Goal: Task Accomplishment & Management: Complete application form

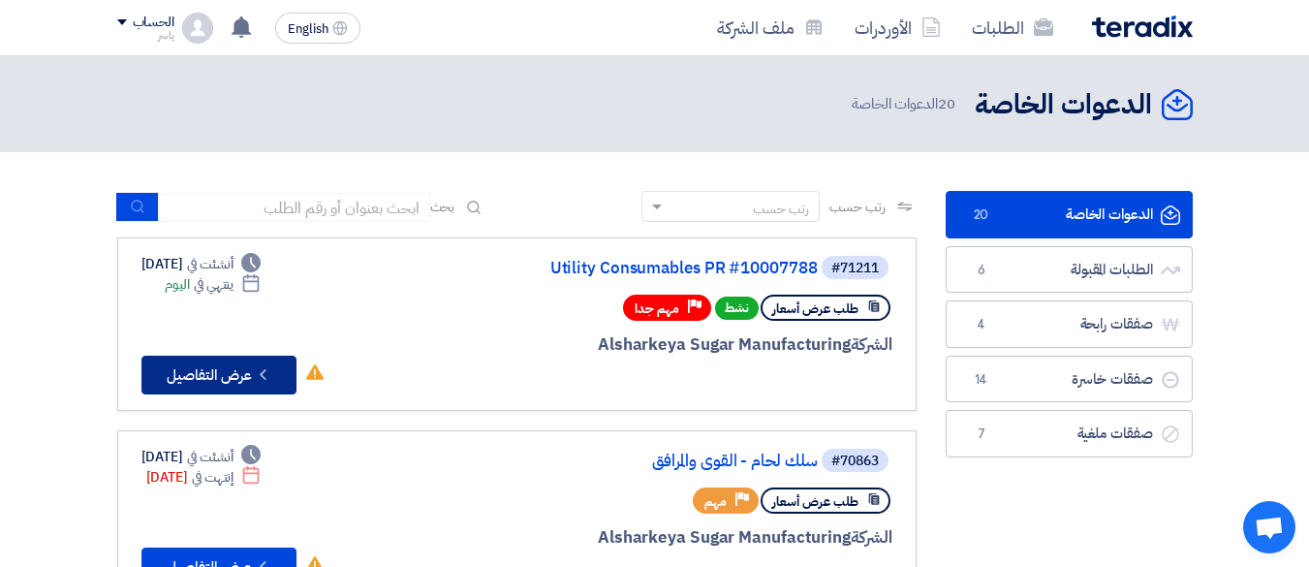
click at [227, 368] on button "Check details عرض التفاصيل" at bounding box center [218, 375] width 155 height 39
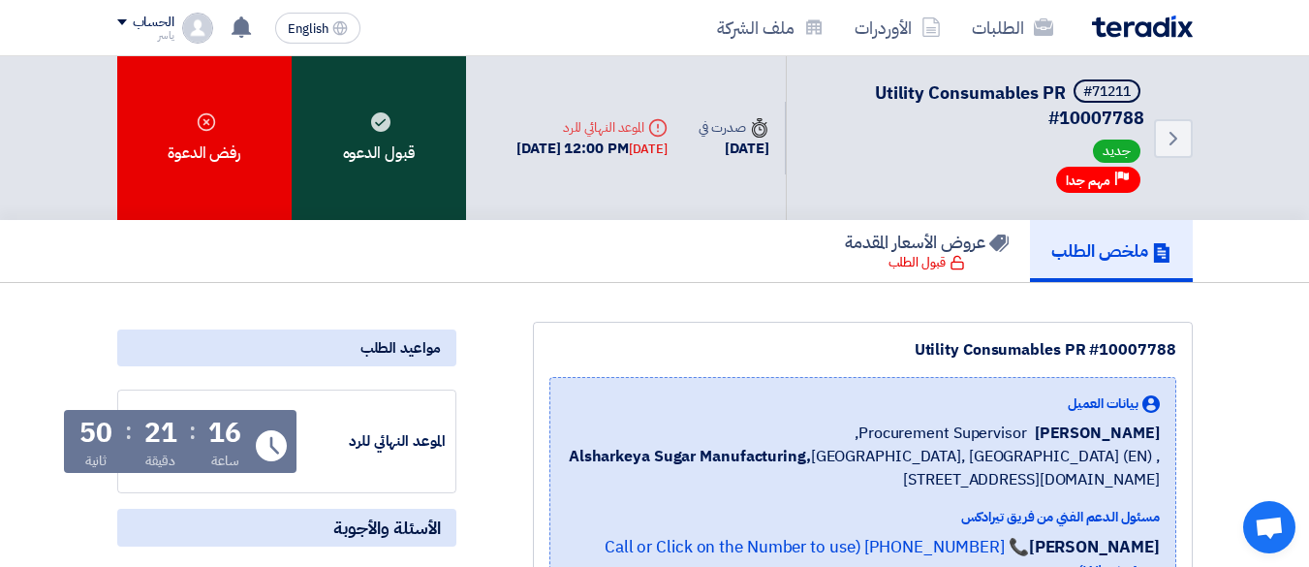
click at [408, 156] on div "قبول الدعوه" at bounding box center [379, 138] width 174 height 164
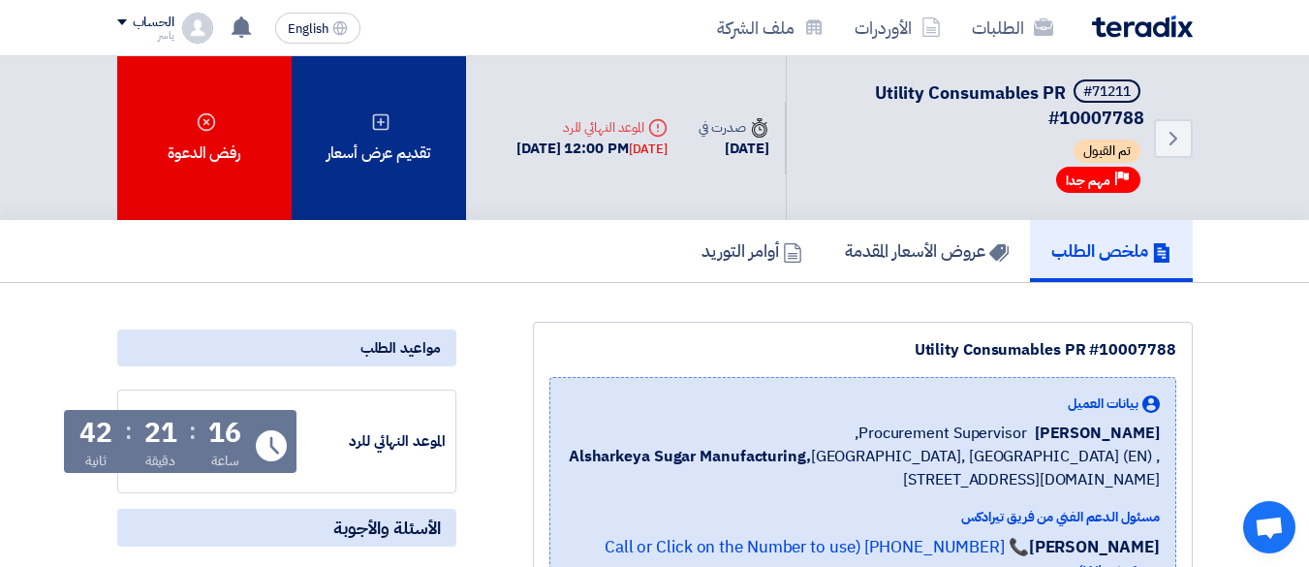
click at [387, 159] on div "تقديم عرض أسعار" at bounding box center [379, 138] width 174 height 164
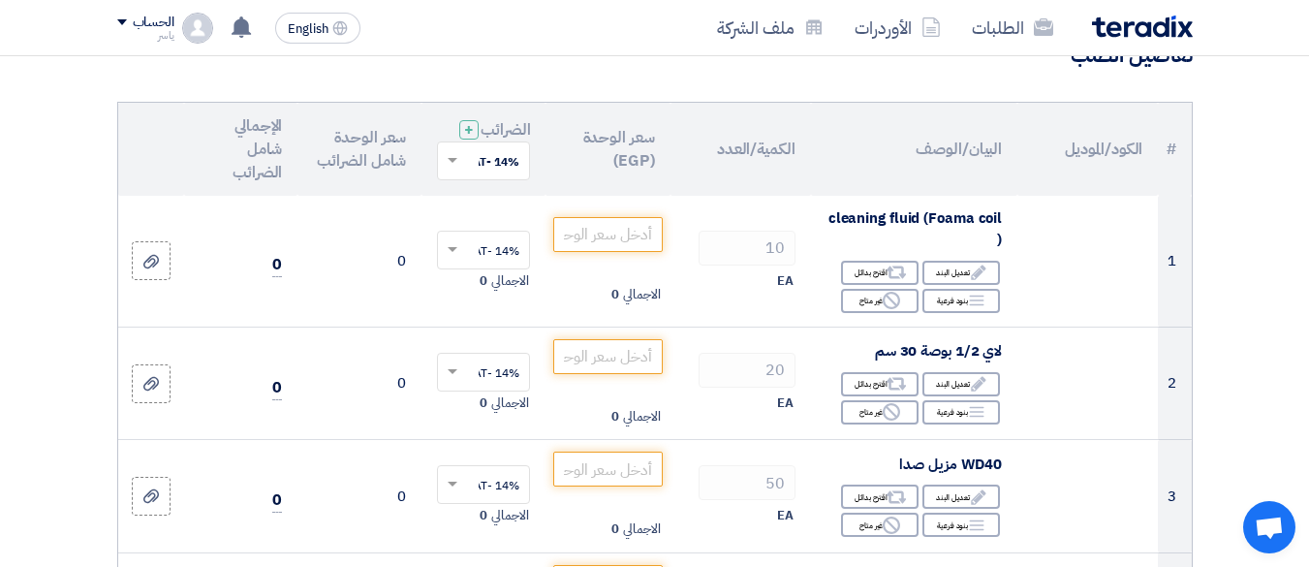
scroll to position [194, 0]
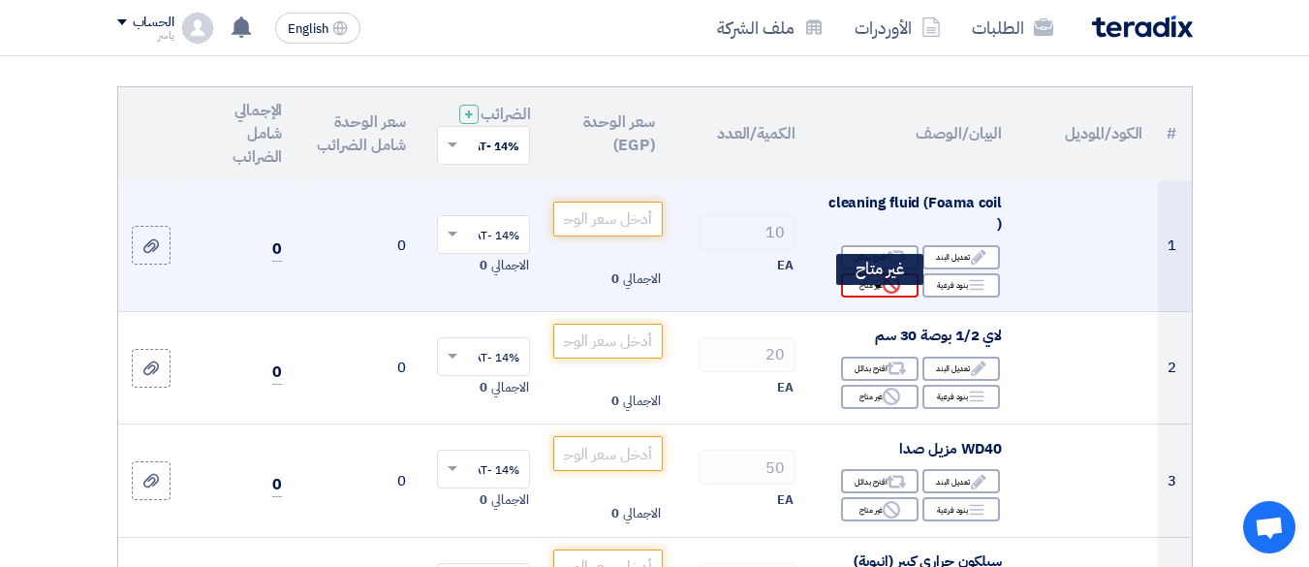
click at [874, 292] on div "Reject غير متاح" at bounding box center [880, 285] width 78 height 24
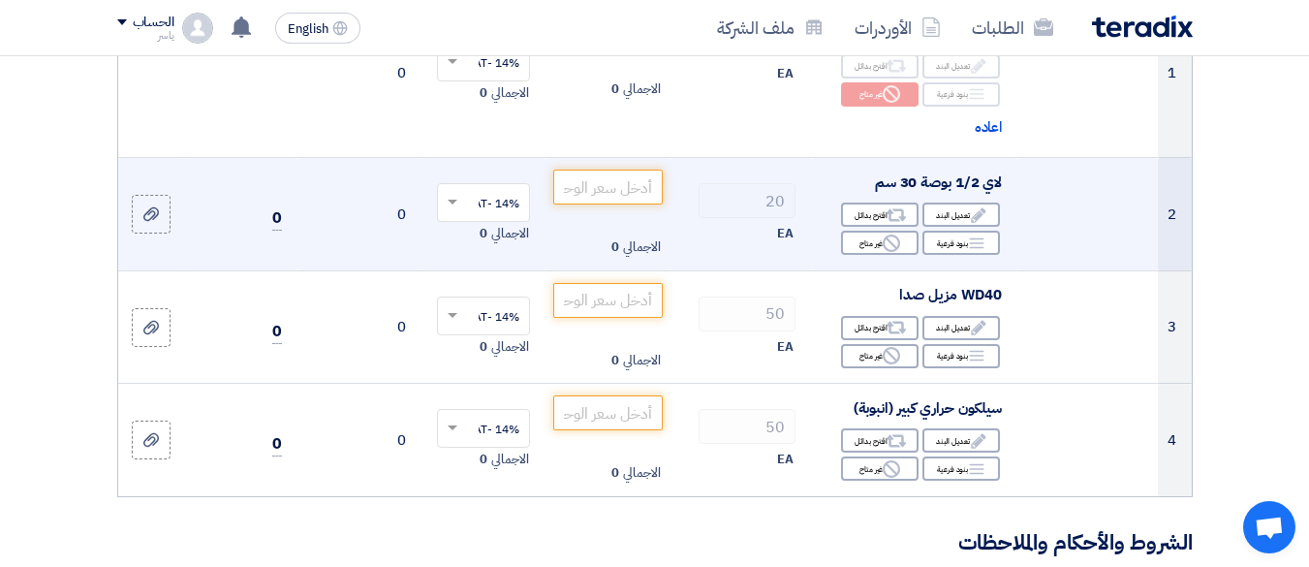
scroll to position [388, 0]
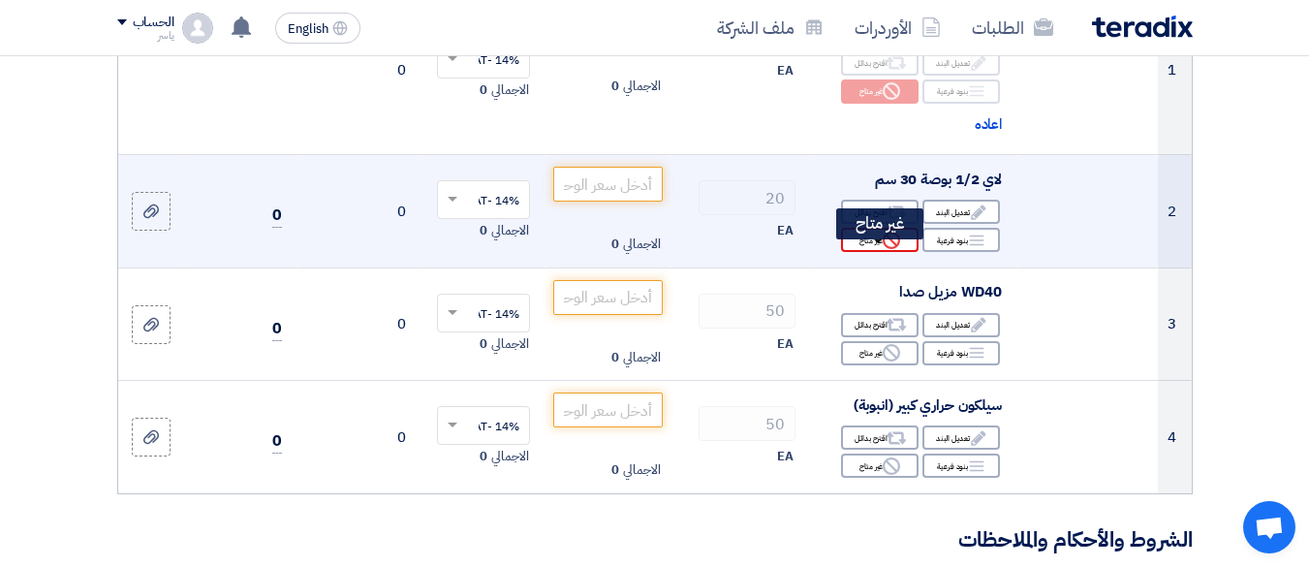
click at [871, 251] on div "Reject غير متاح" at bounding box center [880, 240] width 78 height 24
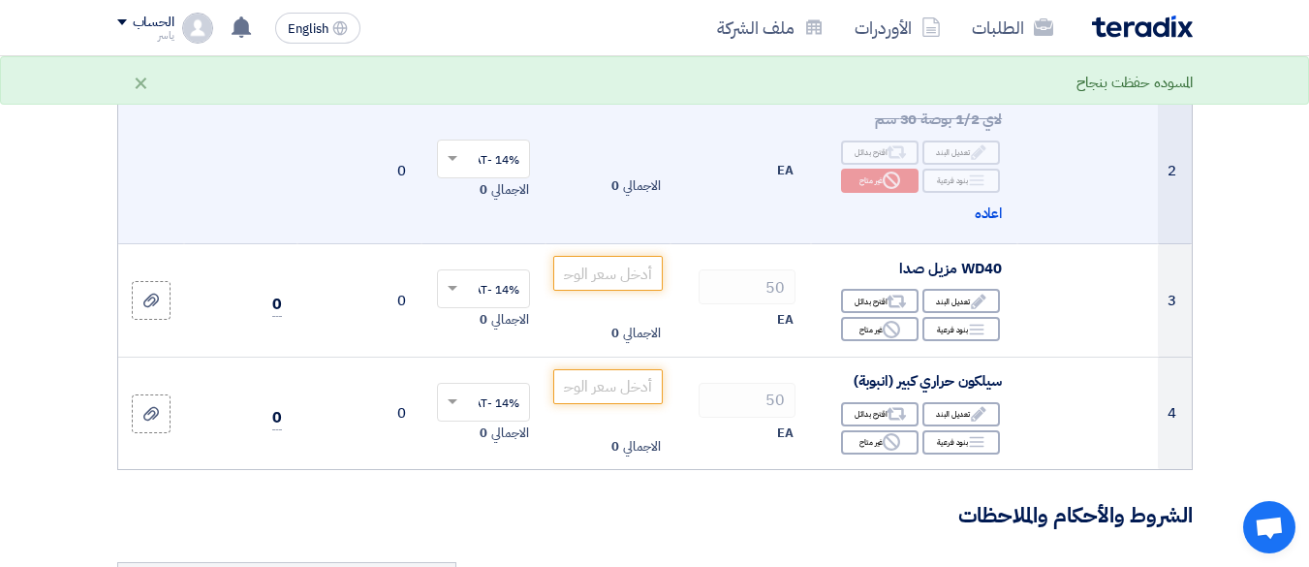
scroll to position [581, 0]
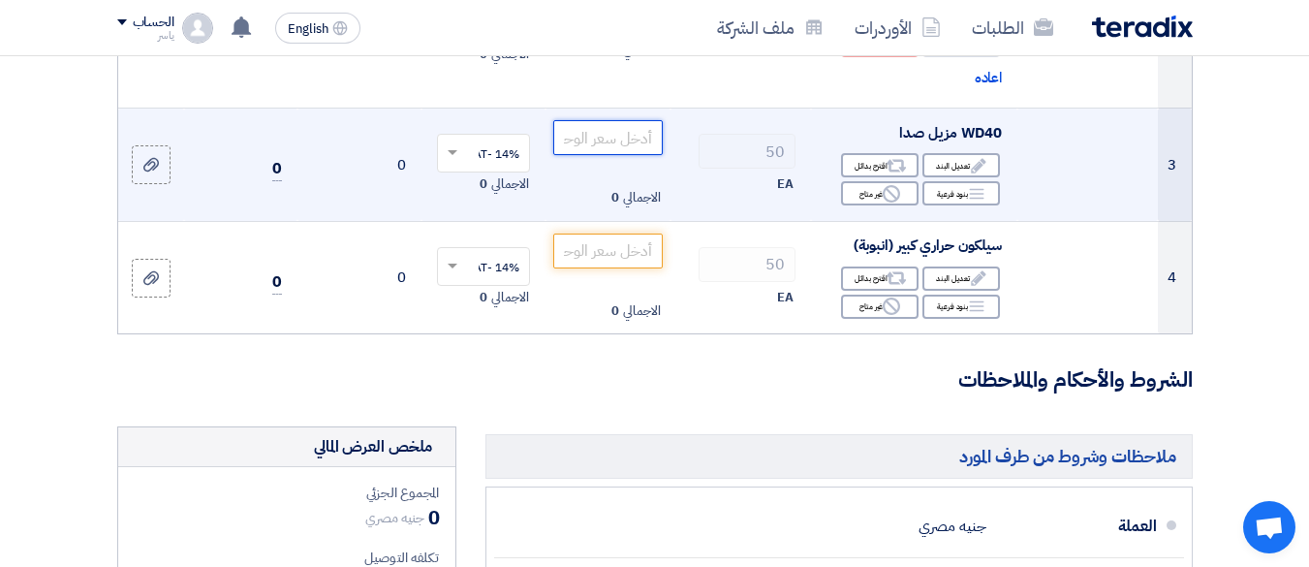
click at [604, 147] on input "number" at bounding box center [607, 137] width 109 height 35
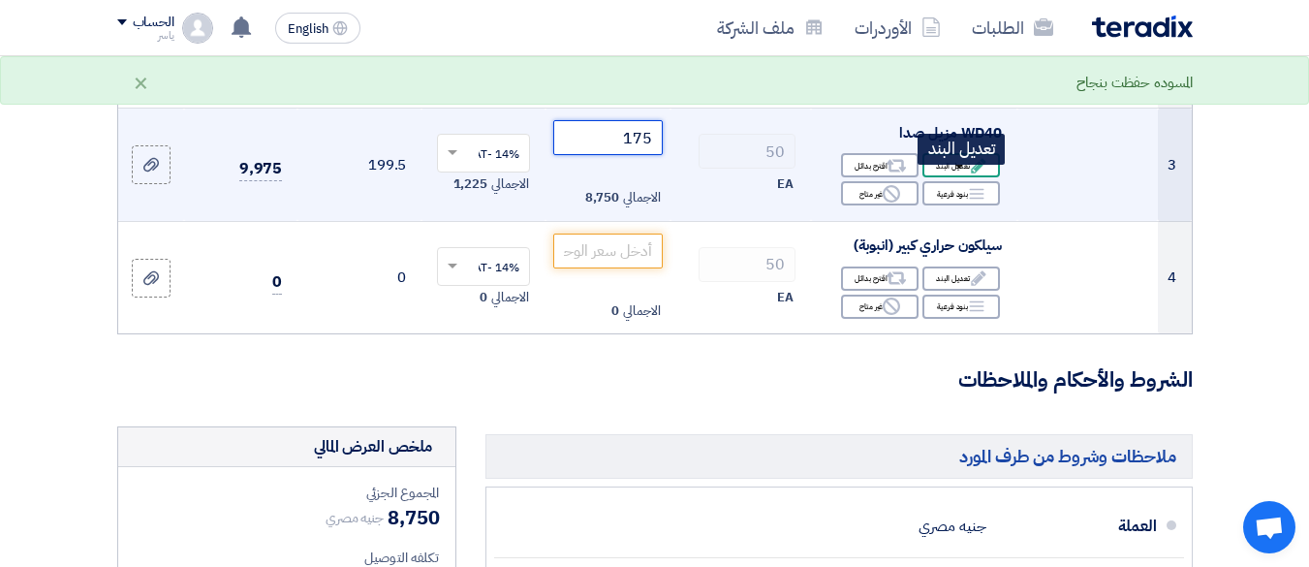
type input "175"
click at [972, 174] on icon "Edit" at bounding box center [978, 165] width 17 height 17
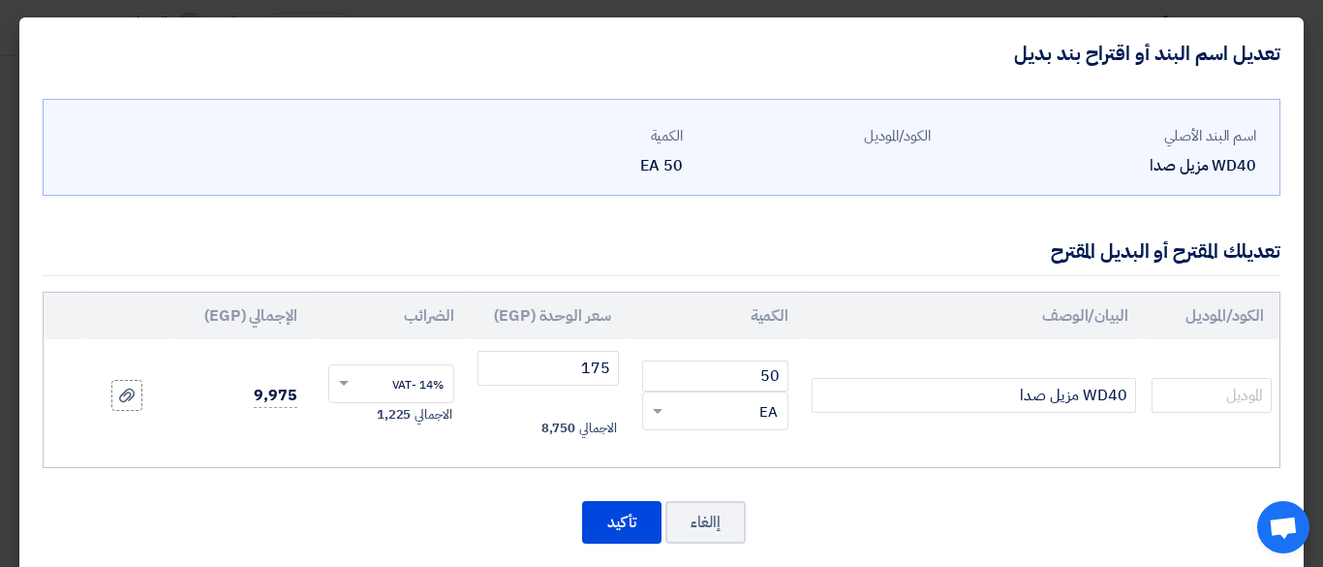
drag, startPoint x: 1111, startPoint y: 158, endPoint x: 1101, endPoint y: 160, distance: 10.8
click at [1104, 158] on div "WD40 مزيل صدا" at bounding box center [1101, 165] width 310 height 23
click at [1122, 159] on div "WD40 مزيل صدا" at bounding box center [1101, 165] width 310 height 23
click at [1002, 406] on input "WD40 مزيل صدا" at bounding box center [974, 395] width 325 height 35
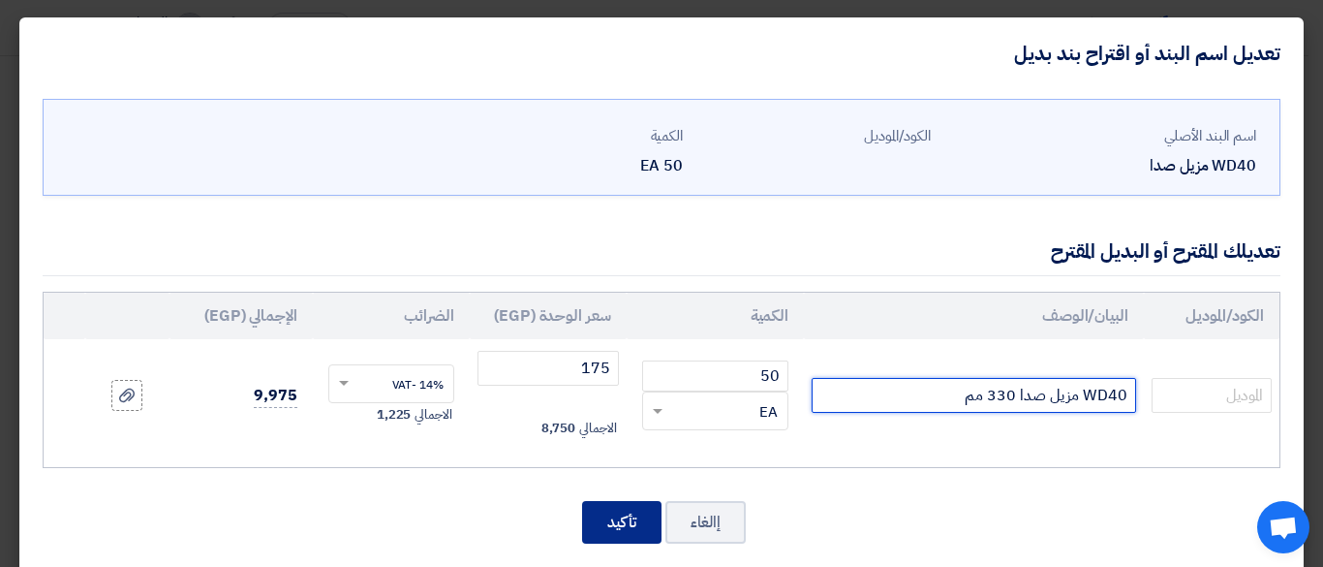
type input "WD40 مزيل صدا 330 مم"
click at [630, 521] on button "تأكيد" at bounding box center [621, 522] width 79 height 43
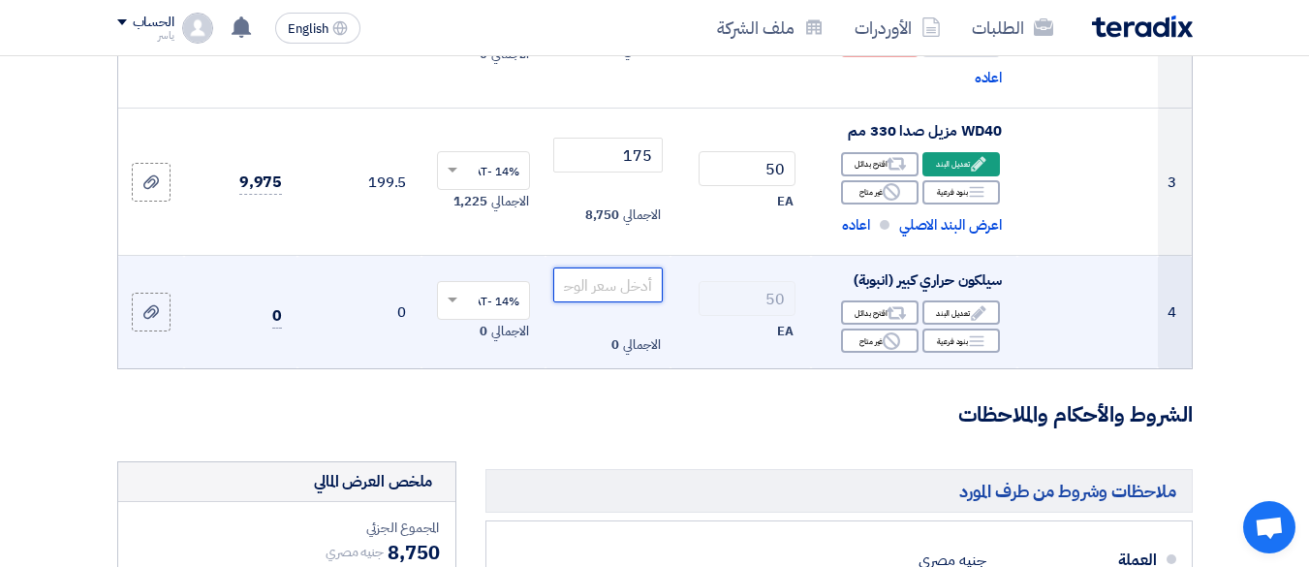
click at [606, 295] on input "number" at bounding box center [607, 284] width 109 height 35
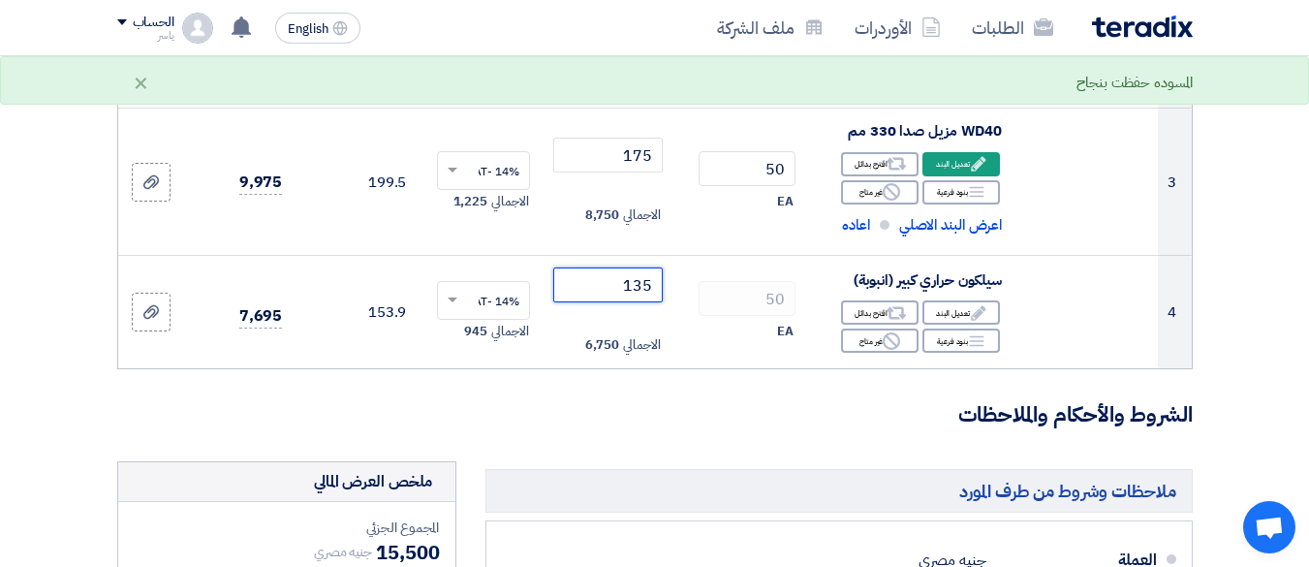
type input "135"
click at [752, 464] on form "تفاصيل الطلب # الكود/الموديل البيان/الوصف الكمية/العدد سعر الوحدة (EGP) الضرائب…" at bounding box center [654, 385] width 1075 height 1494
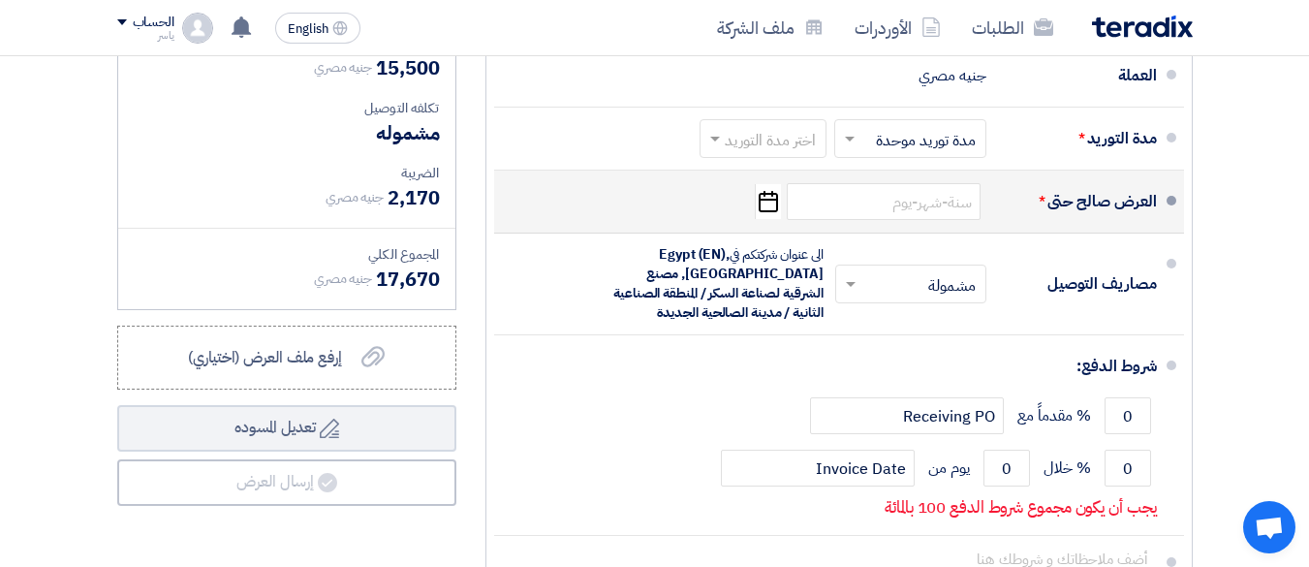
scroll to position [969, 0]
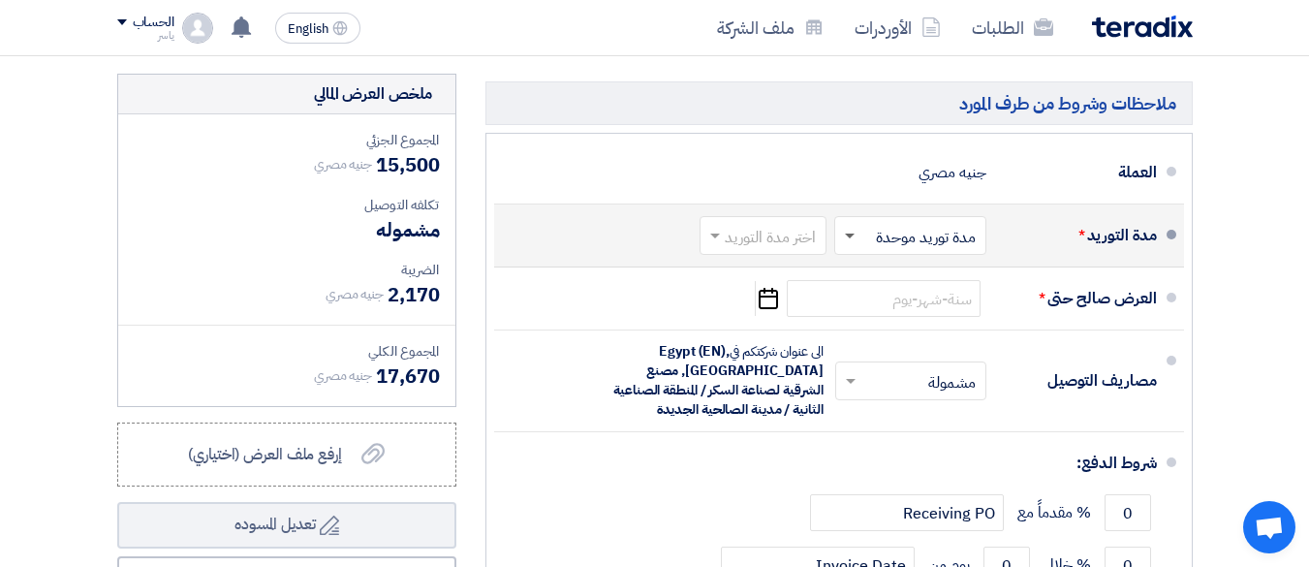
click at [853, 240] on span at bounding box center [850, 236] width 10 height 7
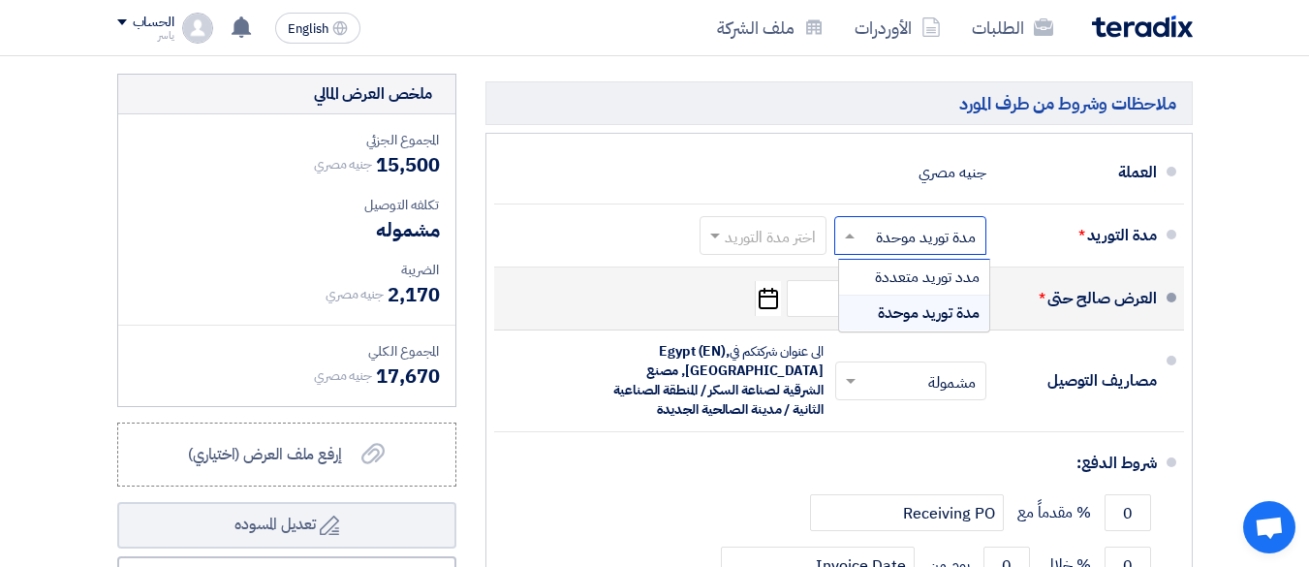
click at [667, 298] on div "العرض صالح حتى * Pick a date" at bounding box center [833, 298] width 647 height 47
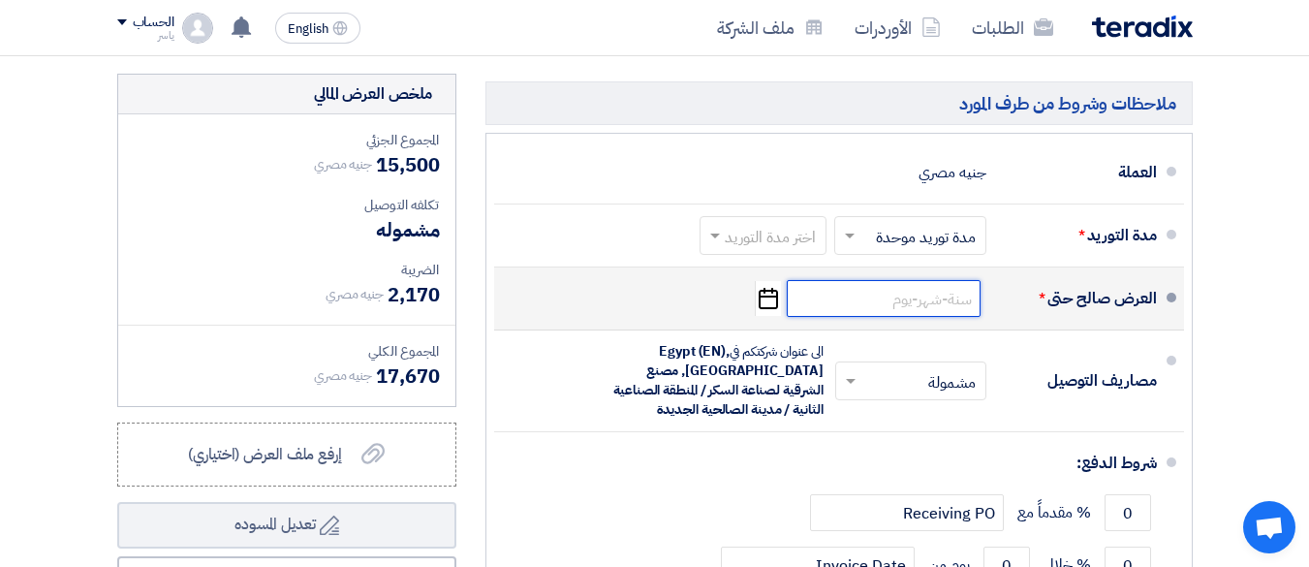
click at [903, 317] on input at bounding box center [884, 298] width 194 height 37
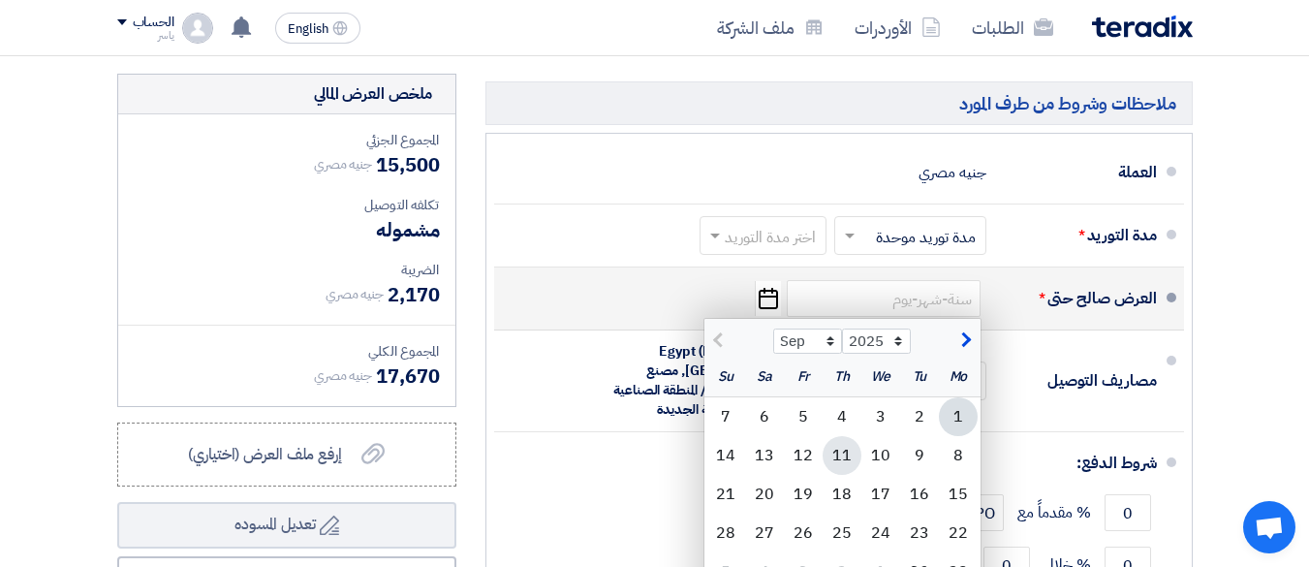
click at [839, 466] on div "11" at bounding box center [841, 455] width 39 height 39
type input "[DATE]"
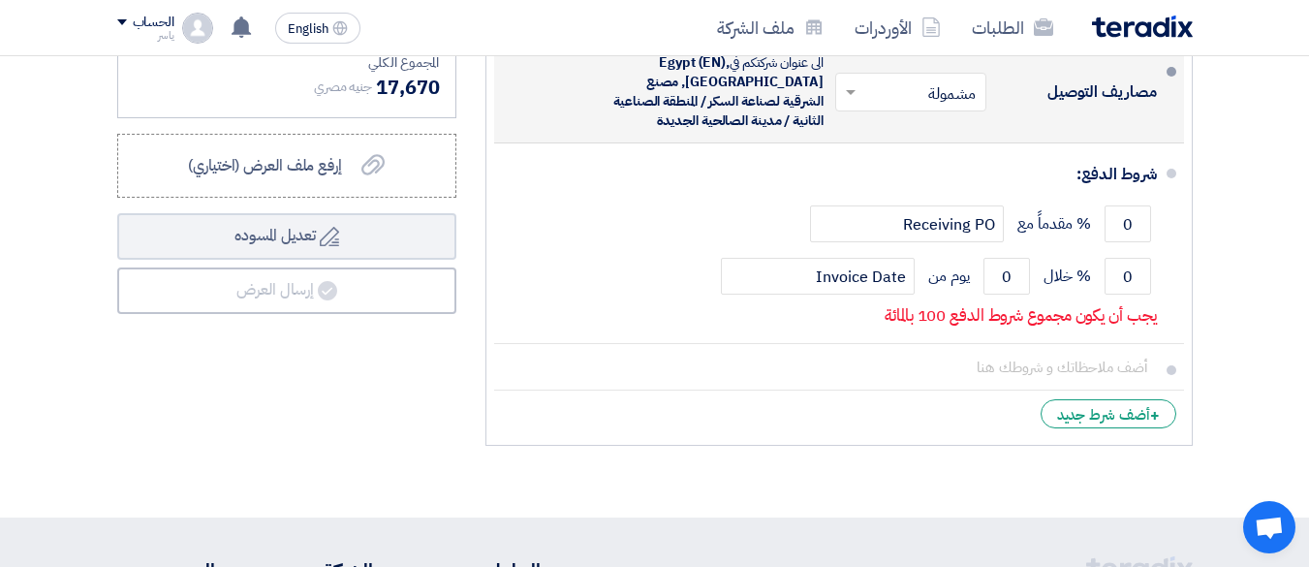
scroll to position [1259, 0]
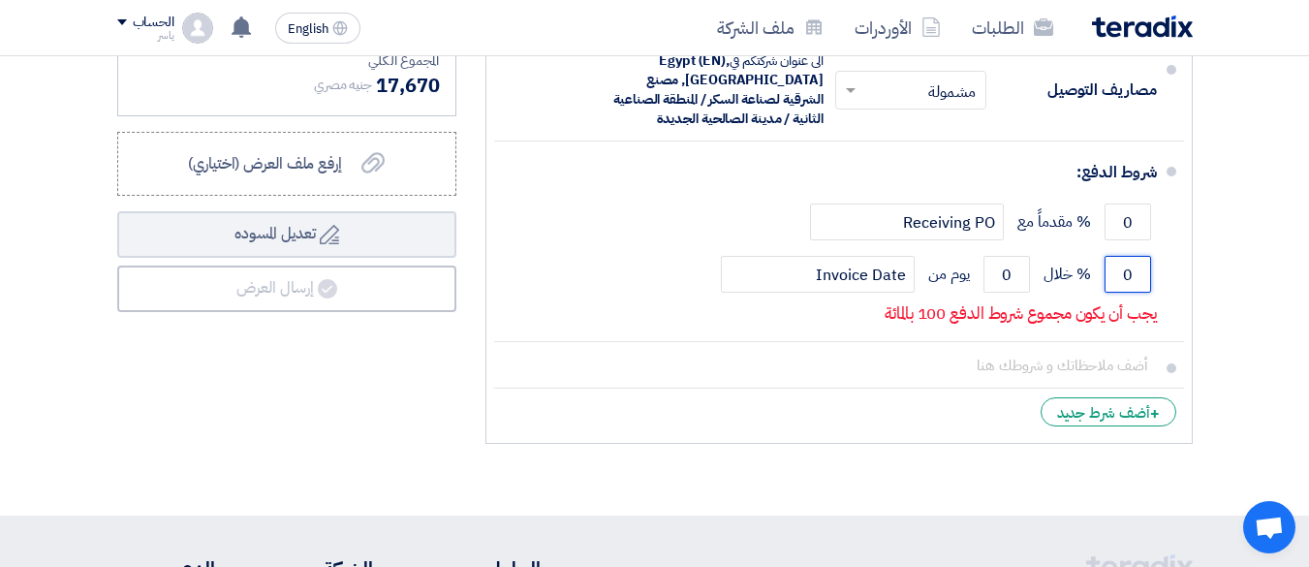
drag, startPoint x: 1112, startPoint y: 287, endPoint x: 1295, endPoint y: 203, distance: 201.2
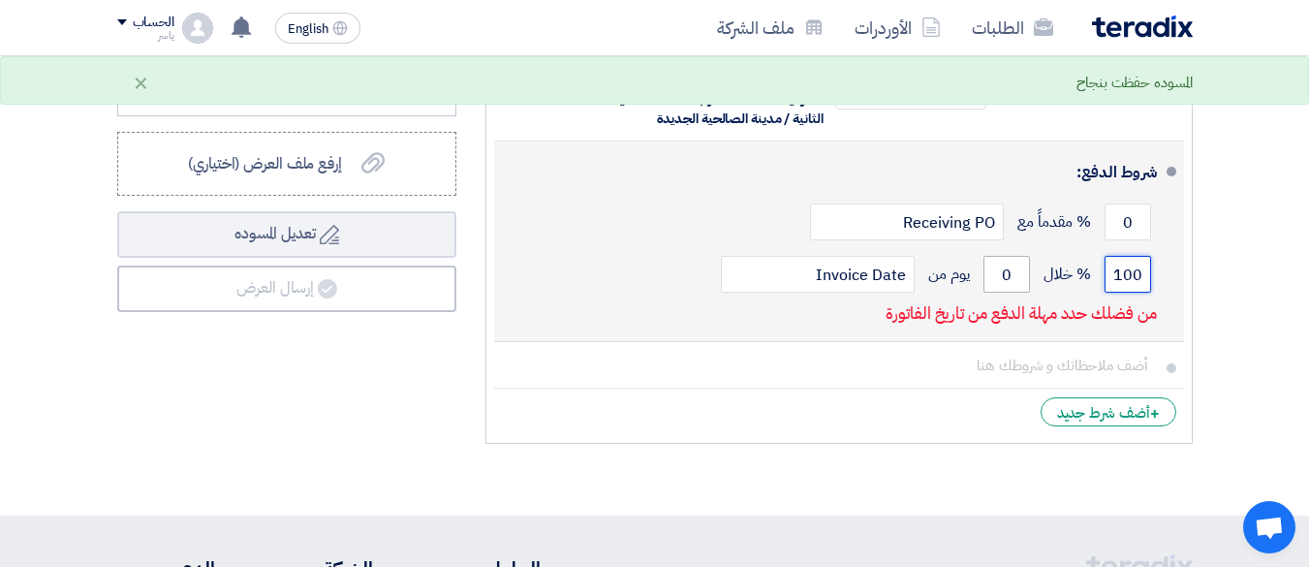
type input "100"
drag, startPoint x: 997, startPoint y: 289, endPoint x: 1020, endPoint y: 286, distance: 23.4
click at [1020, 286] on input "0" at bounding box center [1006, 274] width 47 height 37
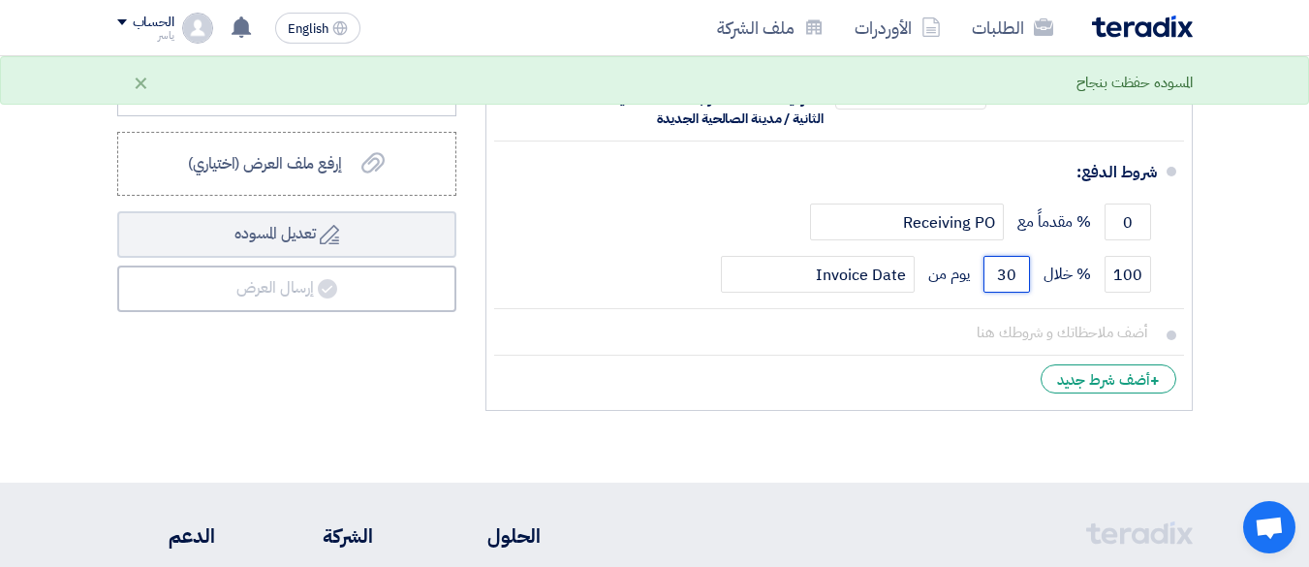
type input "30"
click at [812, 385] on li "+ أضف شرط جديد" at bounding box center [839, 379] width 690 height 47
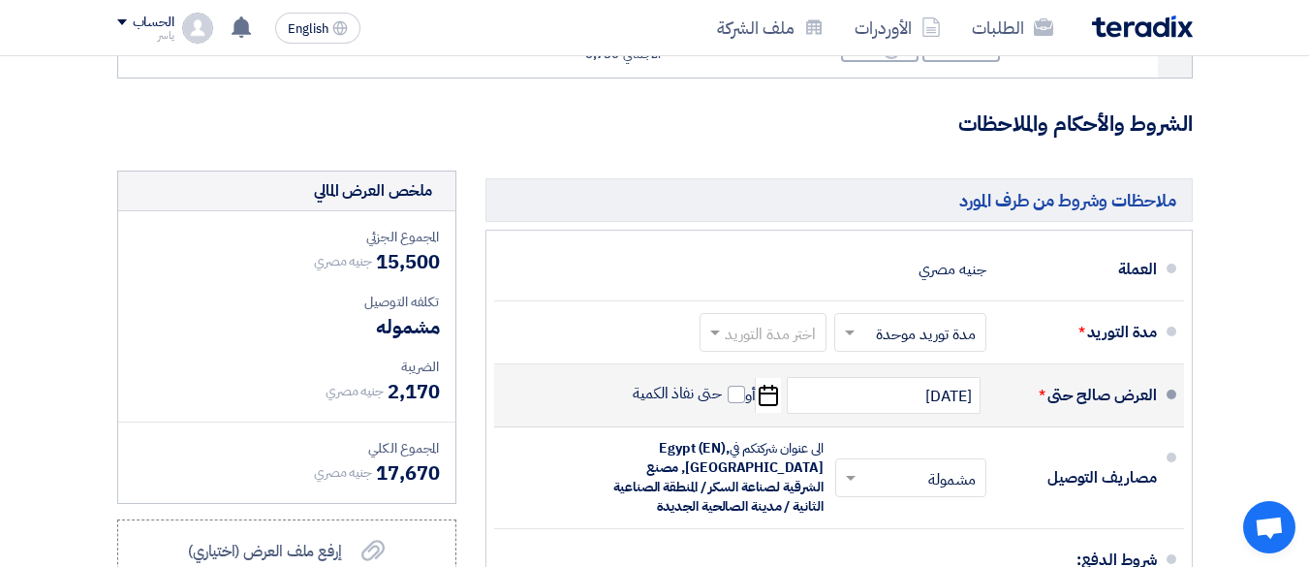
scroll to position [969, 0]
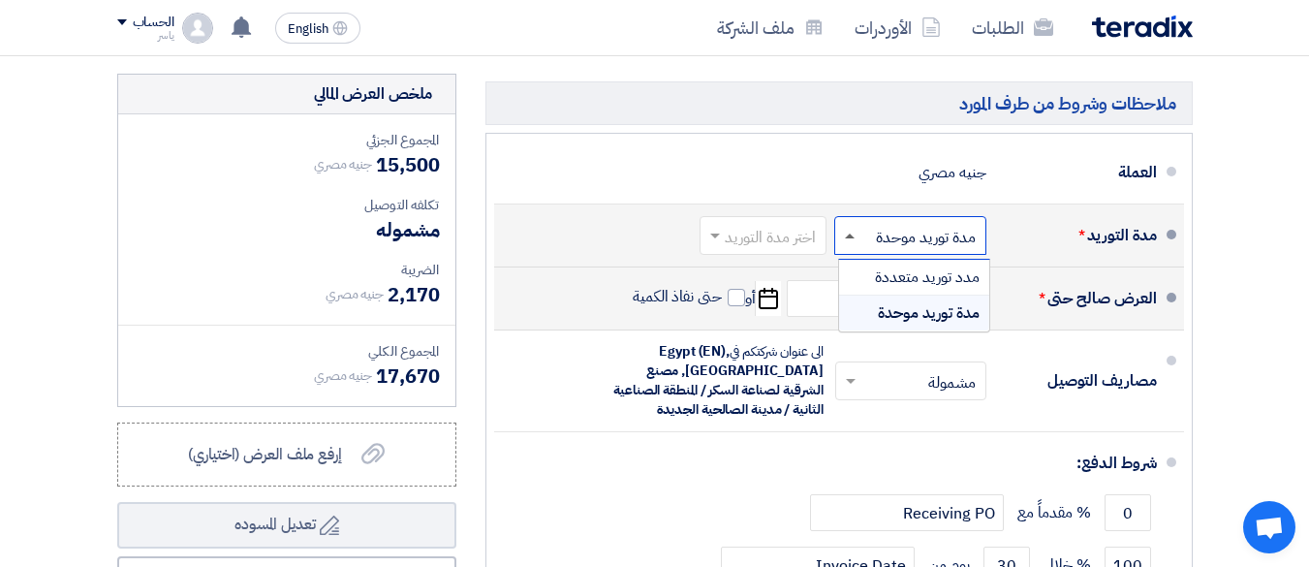
click at [852, 238] on span at bounding box center [850, 235] width 10 height 5
click at [885, 325] on span "مدة توريد موحدة" at bounding box center [929, 312] width 102 height 23
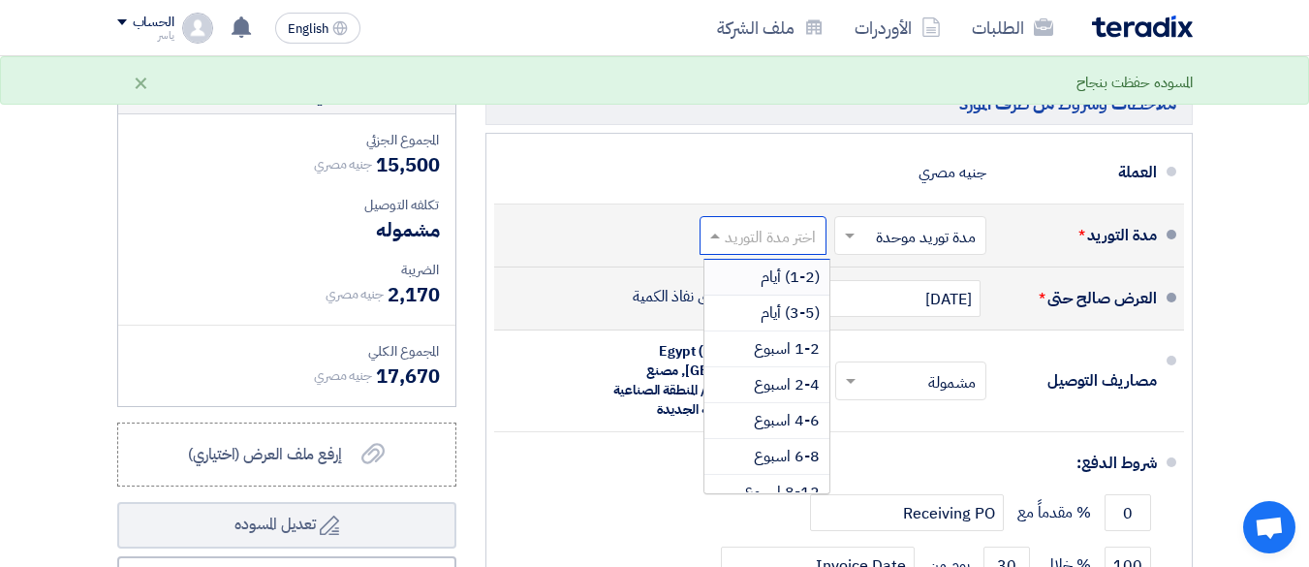
click at [711, 245] on span at bounding box center [712, 235] width 24 height 19
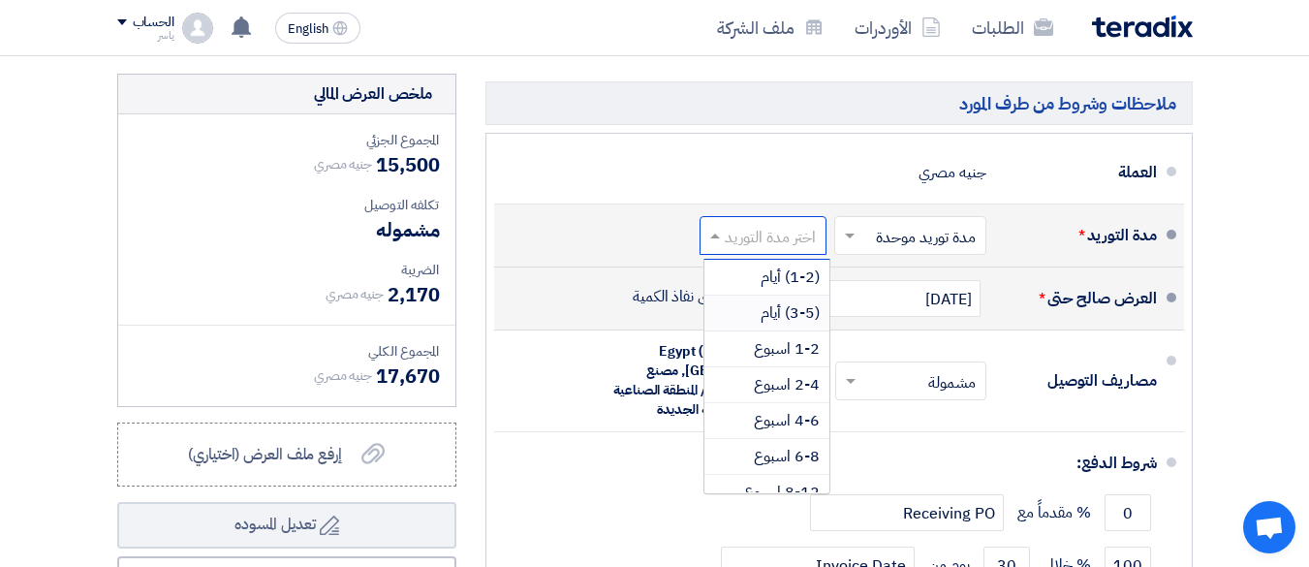
click at [768, 325] on span "(3-5) أيام" at bounding box center [789, 312] width 59 height 23
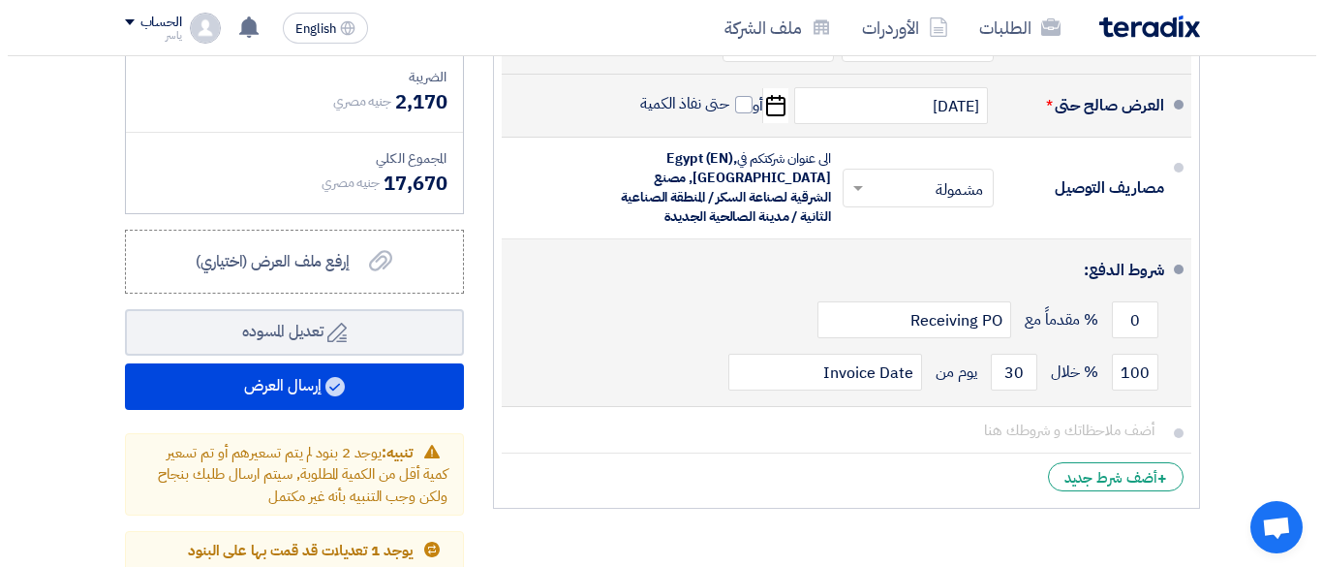
scroll to position [1163, 0]
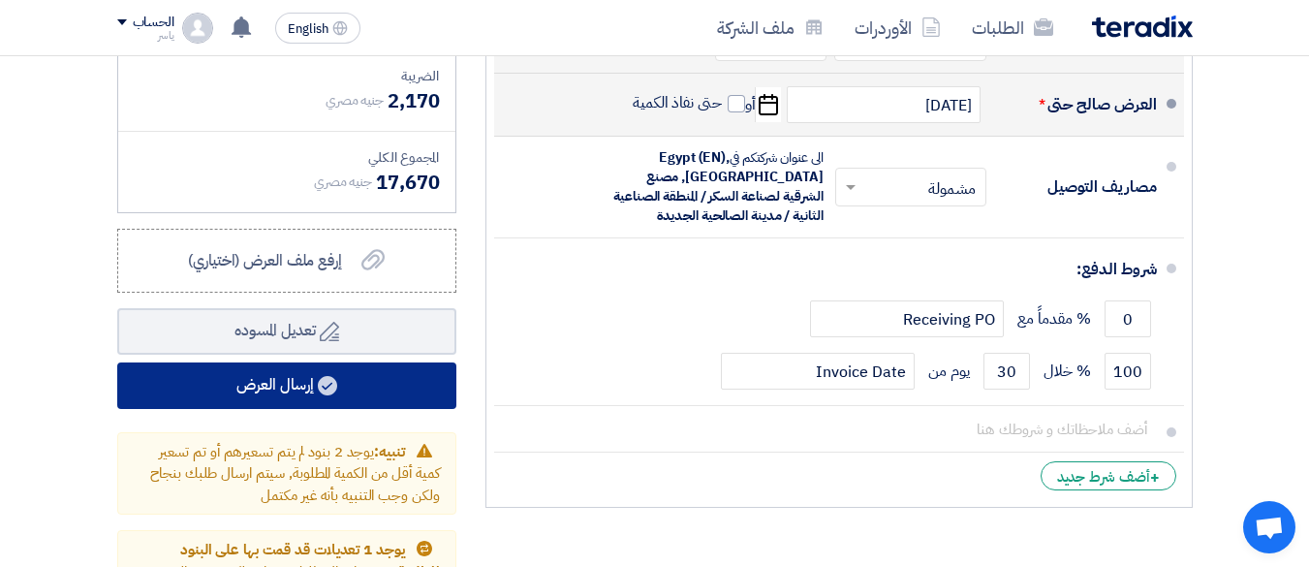
click at [273, 393] on button "إرسال العرض" at bounding box center [286, 385] width 339 height 47
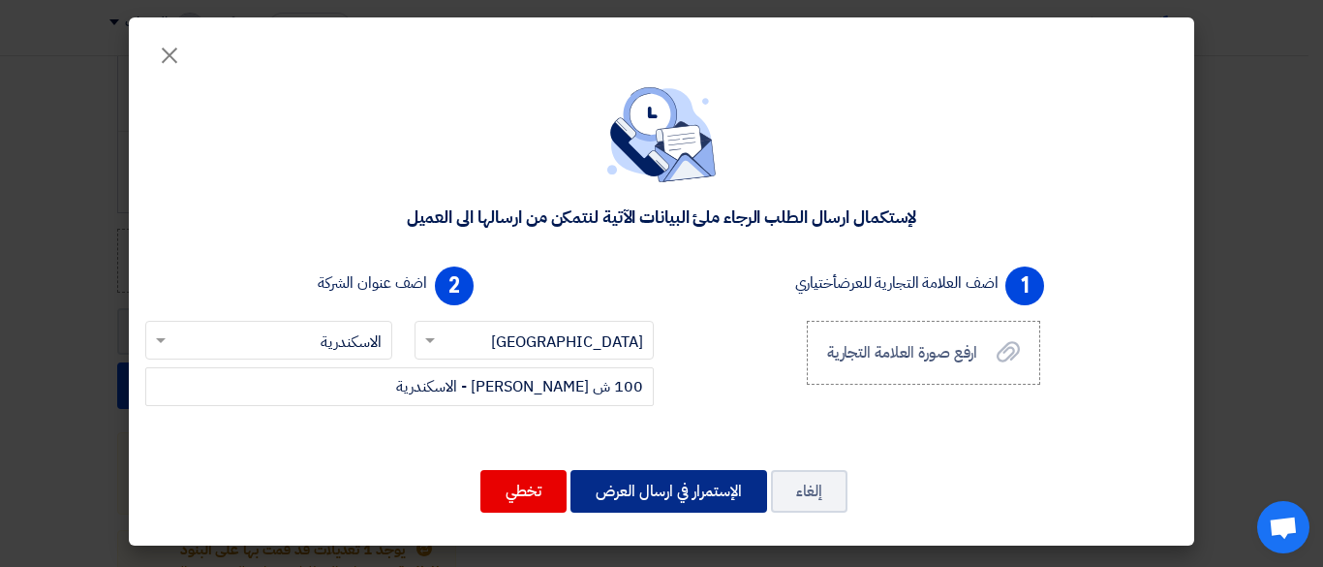
click at [667, 492] on button "الإستمرار في ارسال العرض" at bounding box center [669, 491] width 197 height 43
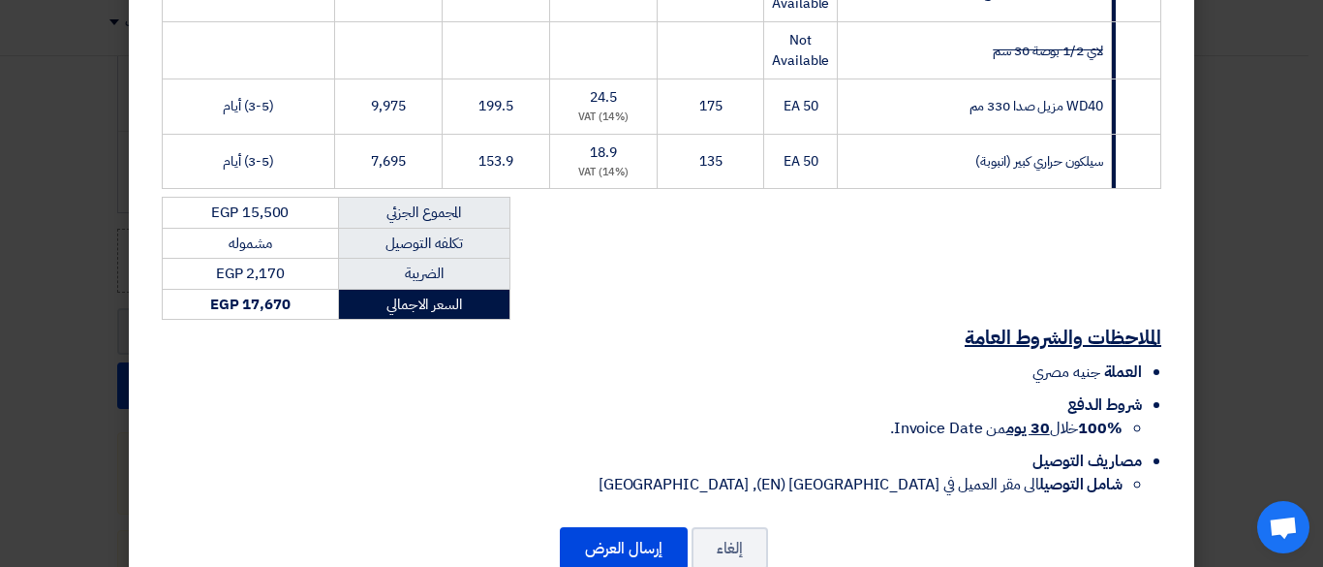
scroll to position [474, 0]
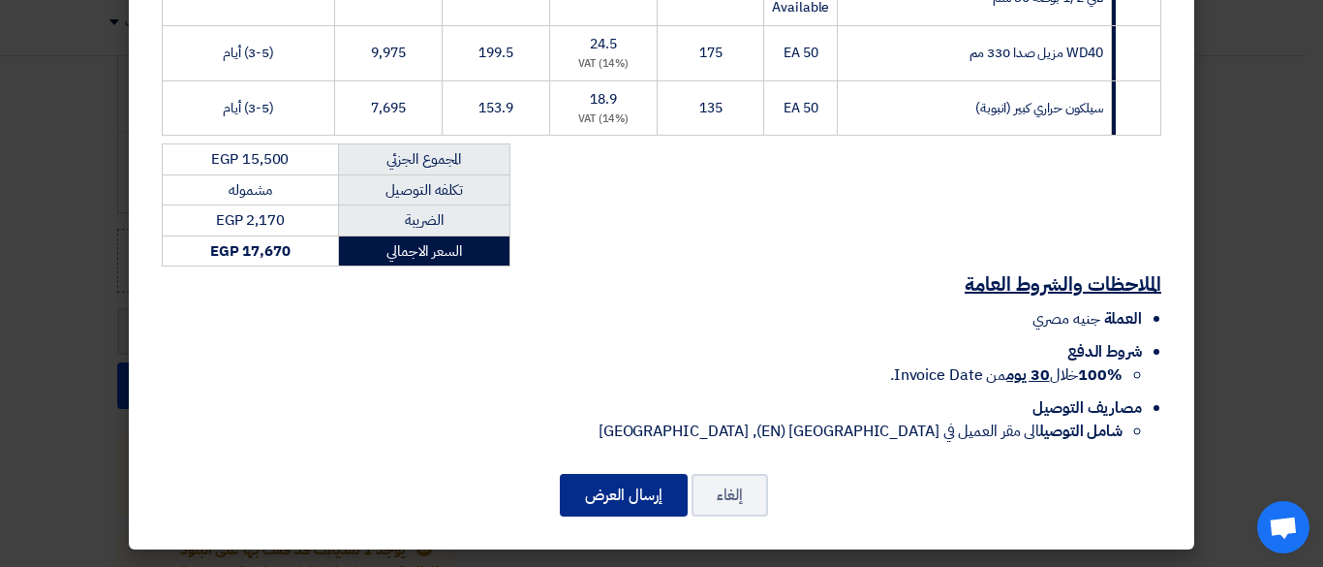
click at [637, 496] on button "إرسال العرض" at bounding box center [624, 495] width 128 height 43
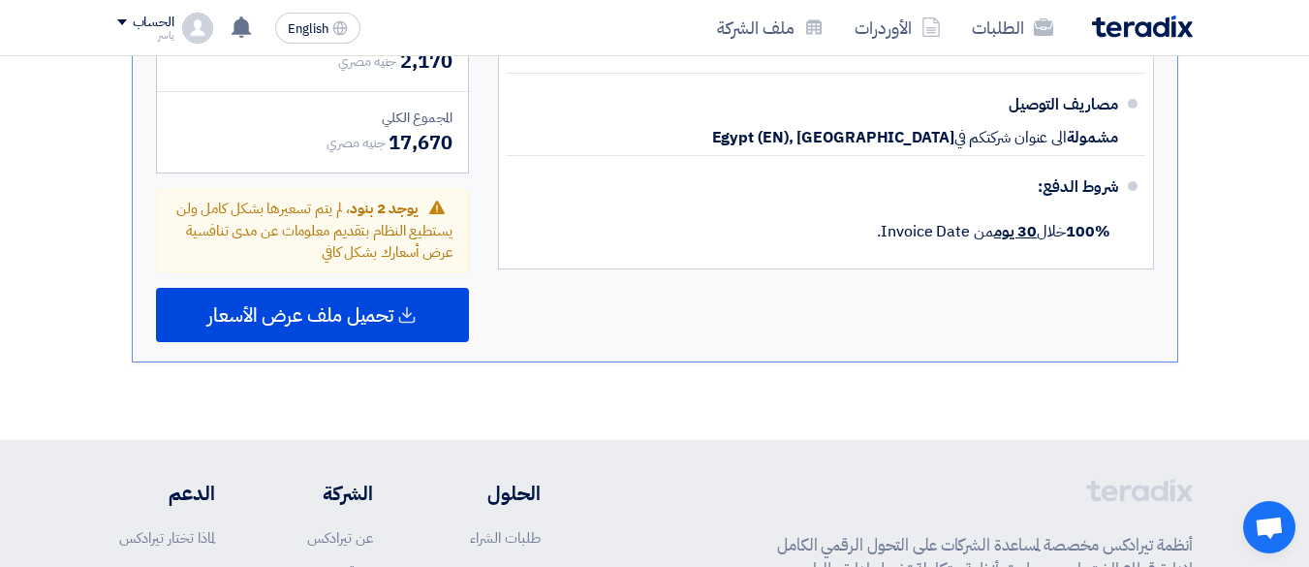
scroll to position [1325, 0]
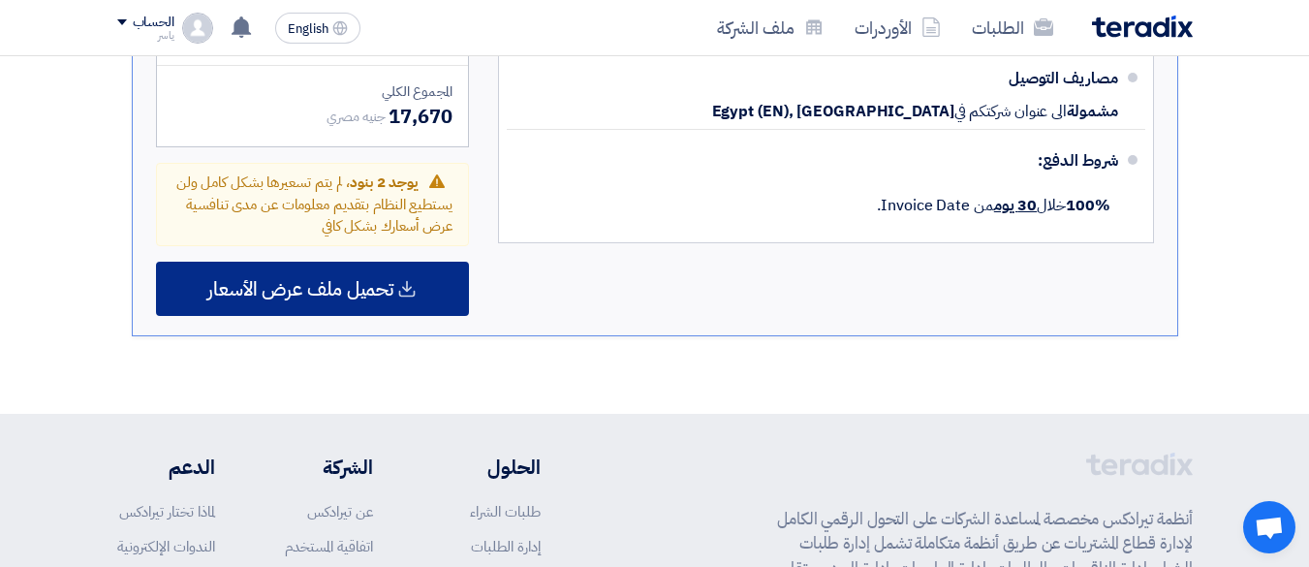
click at [306, 297] on span "تحميل ملف عرض الأسعار" at bounding box center [300, 288] width 186 height 17
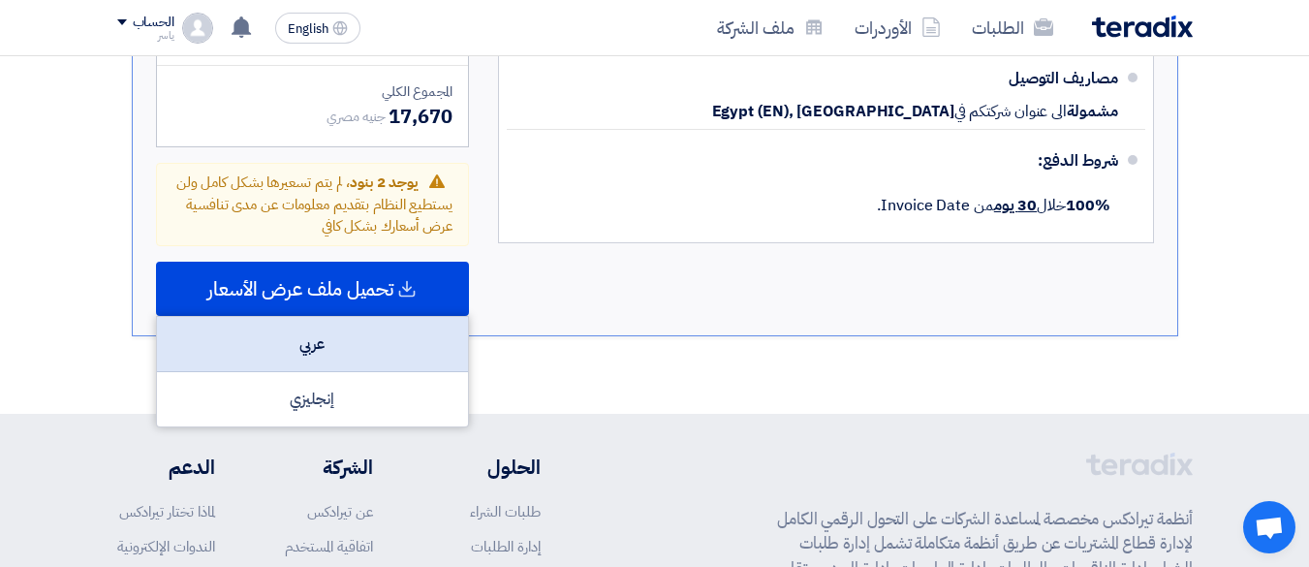
click at [320, 340] on div "عربي" at bounding box center [312, 344] width 311 height 55
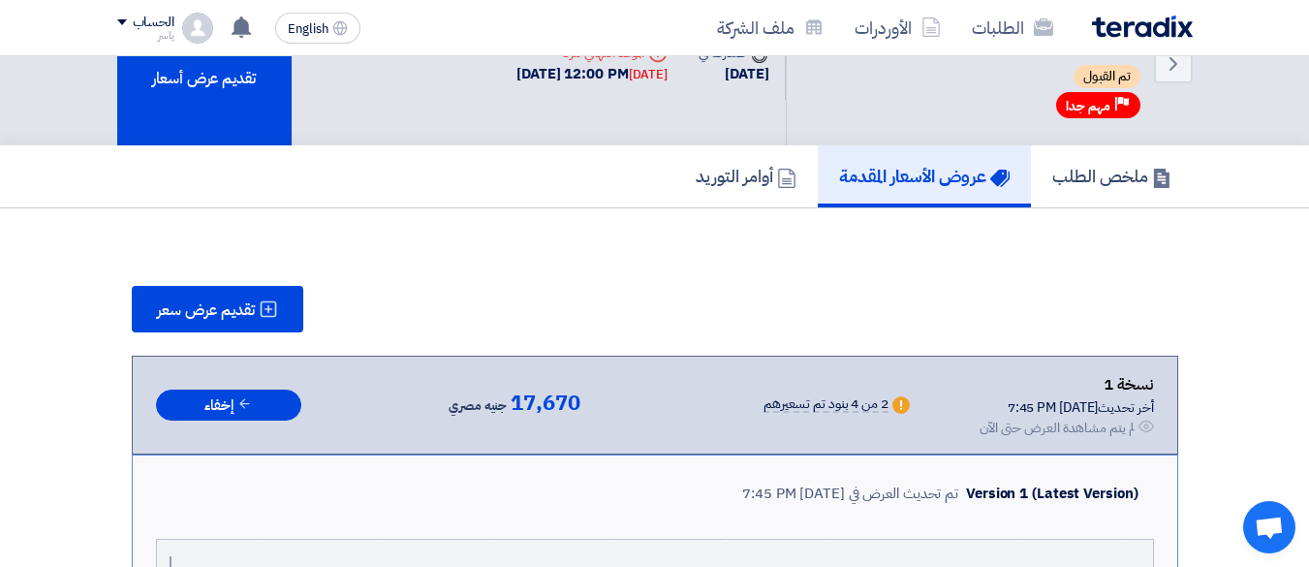
scroll to position [0, 0]
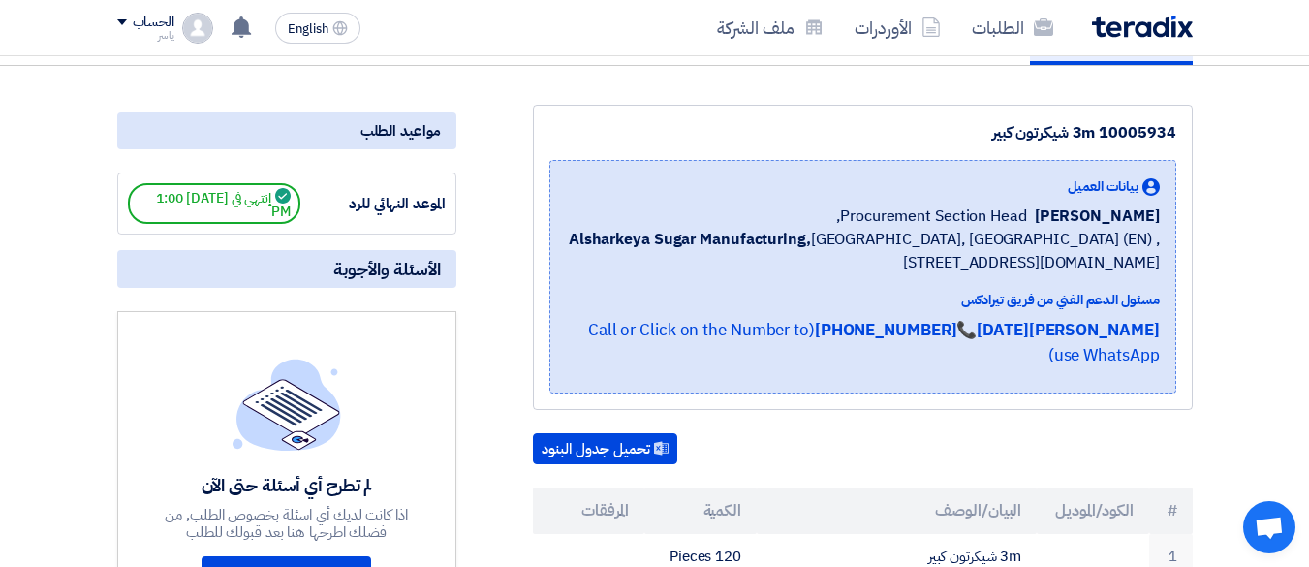
scroll to position [388, 0]
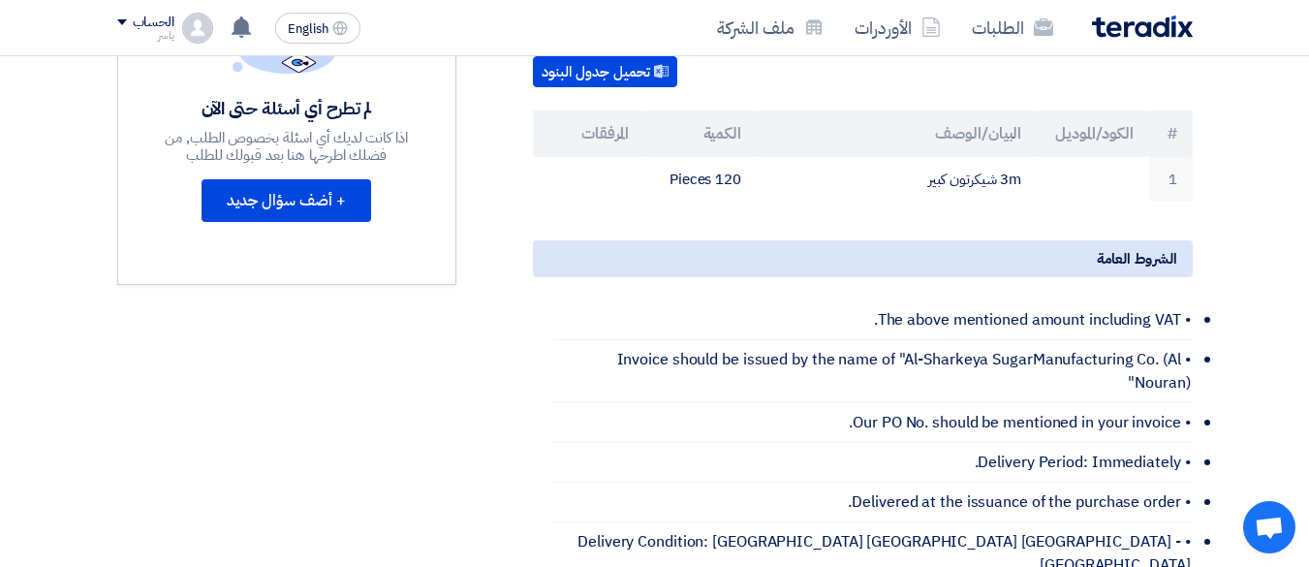
scroll to position [291, 0]
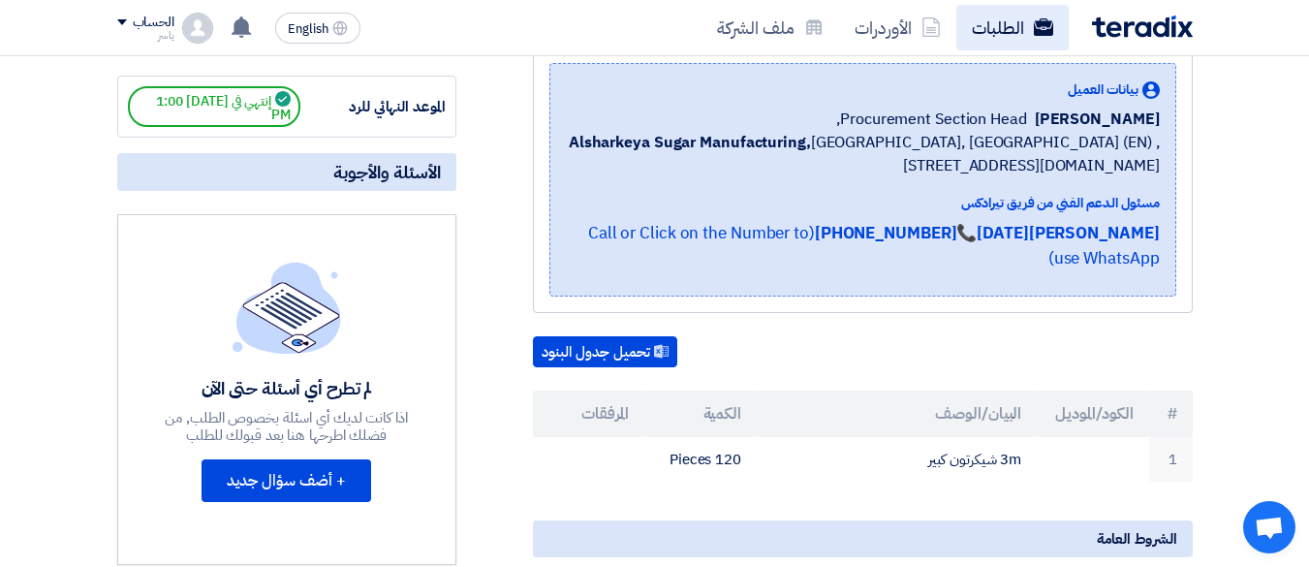
click at [993, 22] on link "الطلبات" at bounding box center [1012, 28] width 112 height 46
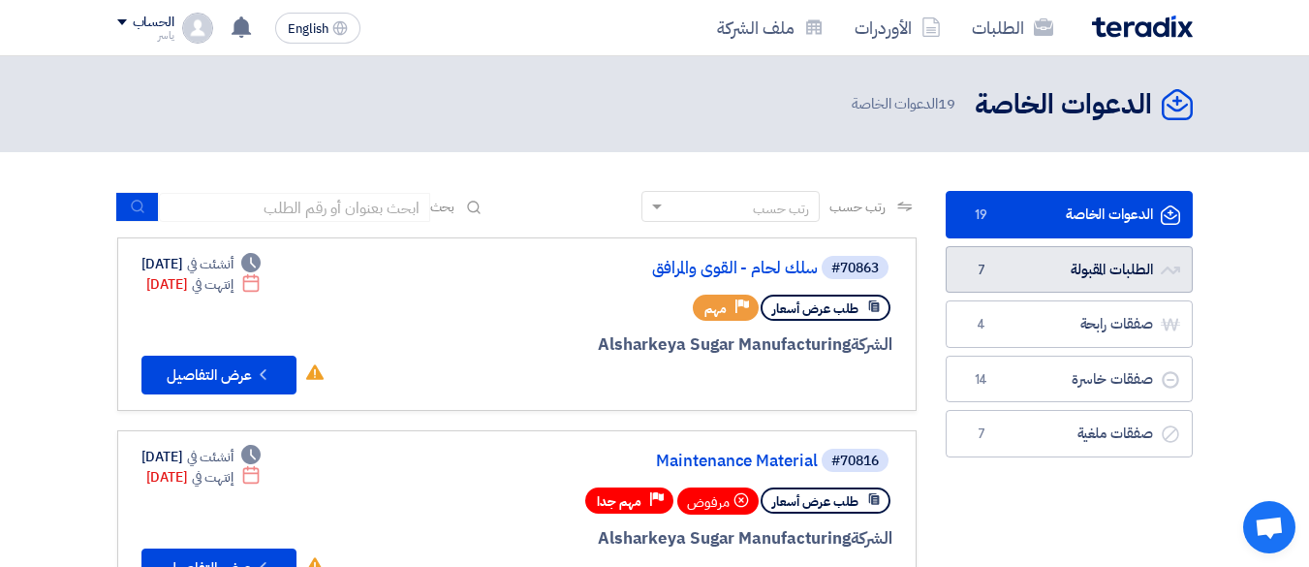
click at [981, 262] on span "7" at bounding box center [981, 270] width 23 height 19
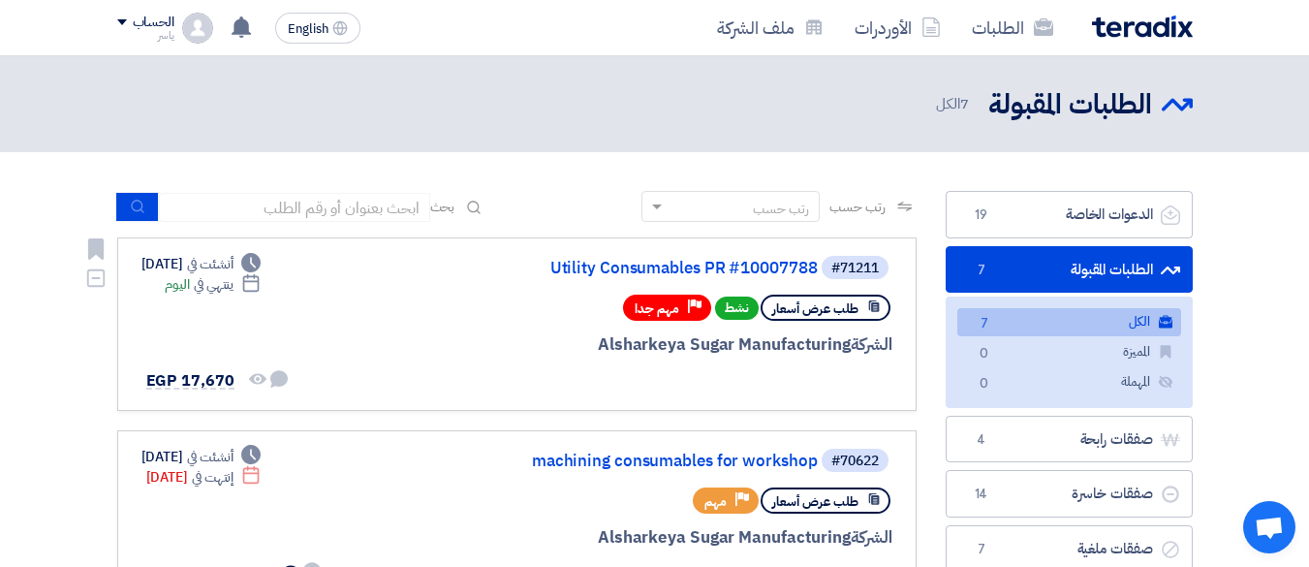
click at [690, 347] on div "الشركة Alsharkeya Sugar Manufacturing" at bounding box center [659, 344] width 466 height 25
click at [725, 261] on link "Utility Consumables PR #10007788" at bounding box center [624, 268] width 388 height 17
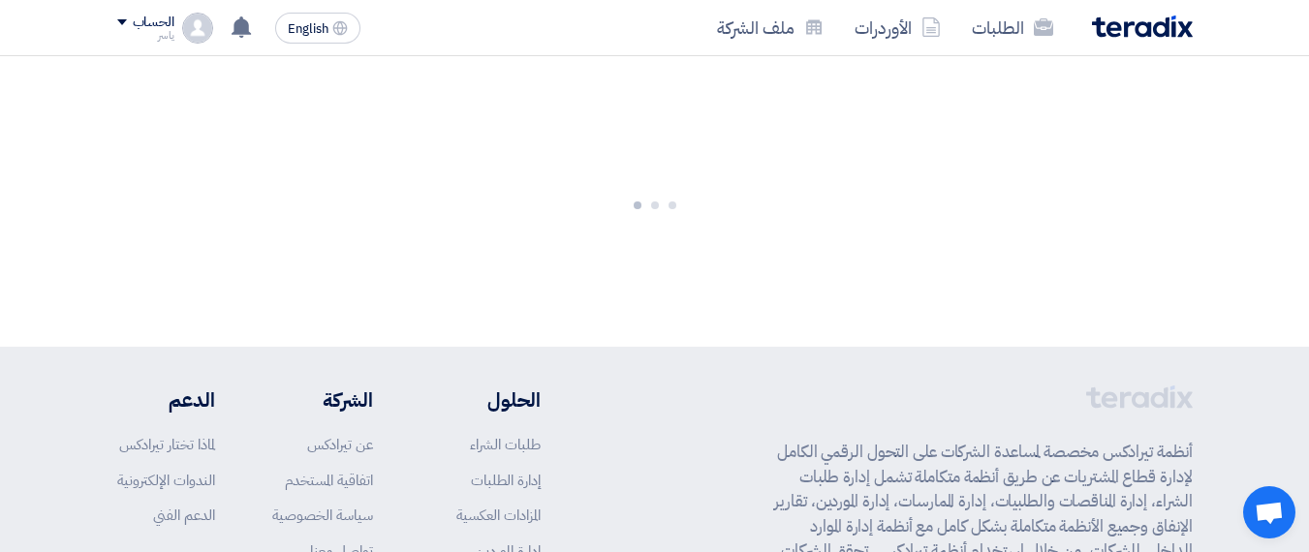
click at [725, 261] on div at bounding box center [654, 201] width 1309 height 291
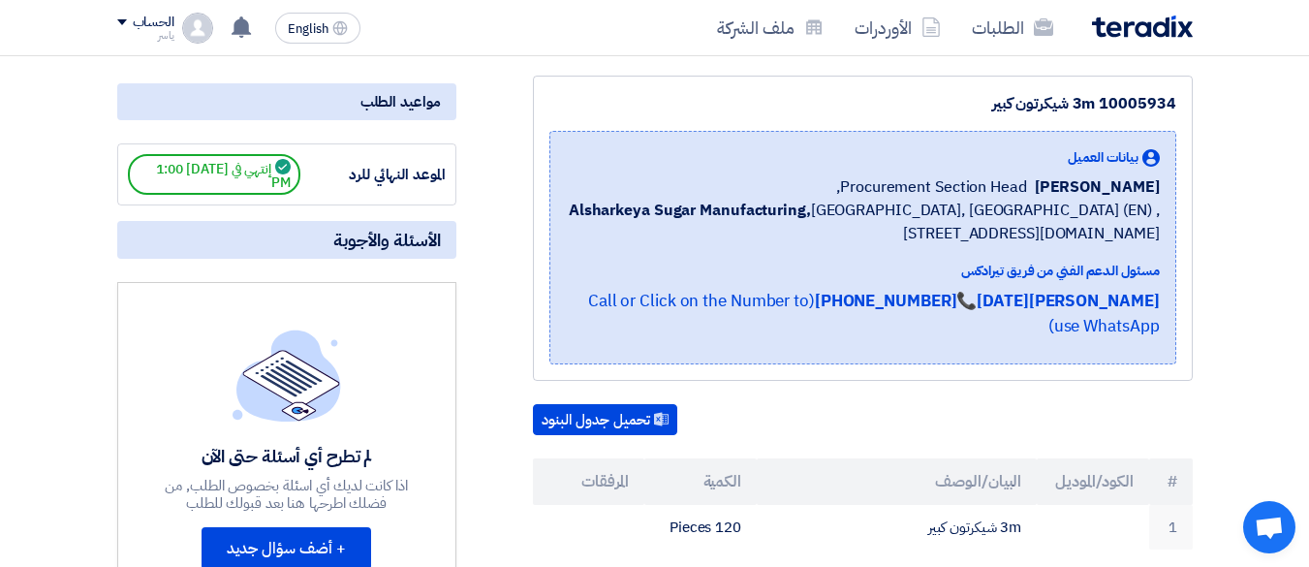
scroll to position [194, 0]
